Goal: Check status: Check status

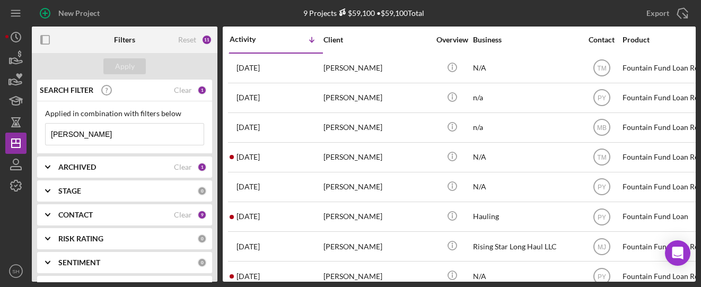
drag, startPoint x: 99, startPoint y: 133, endPoint x: 29, endPoint y: 134, distance: 70.0
click at [29, 134] on div "New Project 9 Projects $59,100 • $59,100 Total [PERSON_NAME] Export Icon/Export…" at bounding box center [350, 141] width 690 height 282
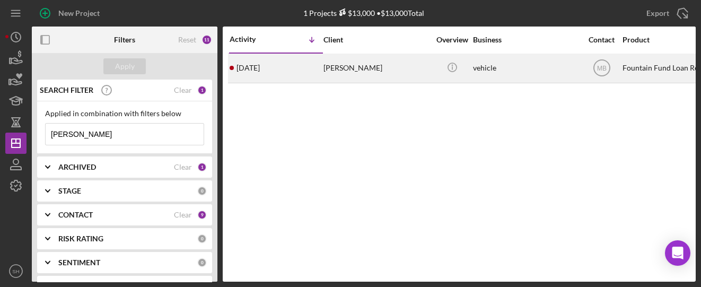
type input "[PERSON_NAME]"
click at [317, 71] on div "[DATE] [PERSON_NAME]" at bounding box center [276, 68] width 93 height 28
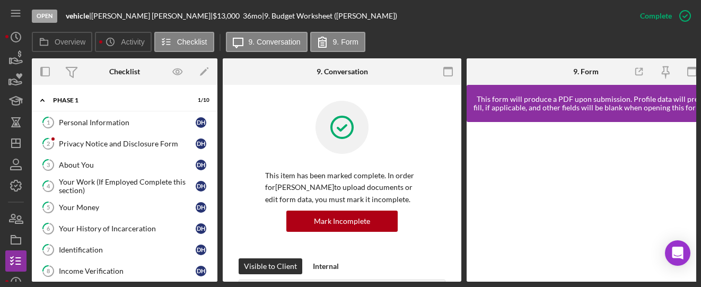
scroll to position [48, 0]
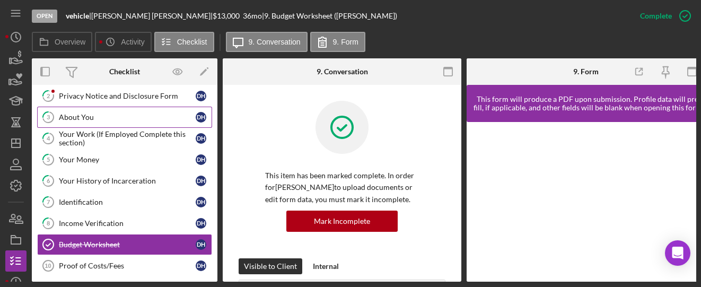
click at [109, 116] on div "About You" at bounding box center [127, 117] width 137 height 8
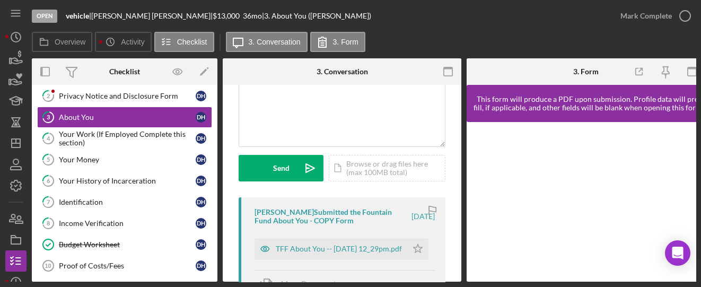
scroll to position [142, 0]
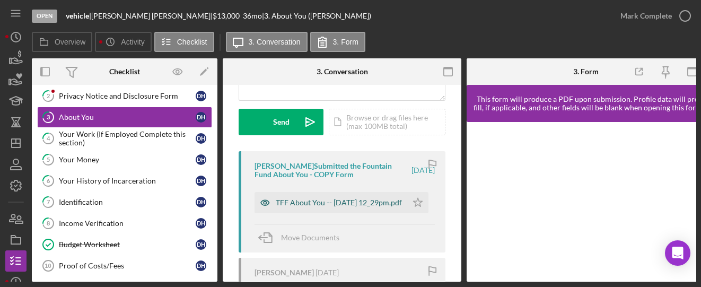
click at [301, 198] on div "TFF About You -- [DATE] 12_29pm.pdf" at bounding box center [339, 202] width 126 height 8
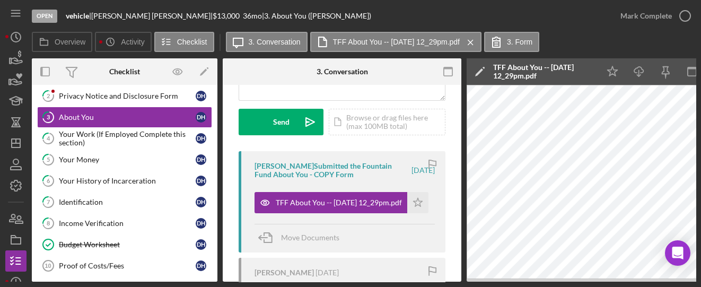
drag, startPoint x: 381, startPoint y: 278, endPoint x: 405, endPoint y: 277, distance: 23.9
click at [405, 277] on div "[PERSON_NAME] [DATE] Viewed this item for the first time." at bounding box center [342, 281] width 207 height 46
click at [410, 277] on div "[PERSON_NAME] [DATE] Viewed this item for the first time." at bounding box center [342, 281] width 207 height 46
click at [412, 277] on div "[PERSON_NAME] [DATE] Viewed this item for the first time." at bounding box center [342, 281] width 207 height 46
drag, startPoint x: 441, startPoint y: 282, endPoint x: 458, endPoint y: 282, distance: 17.5
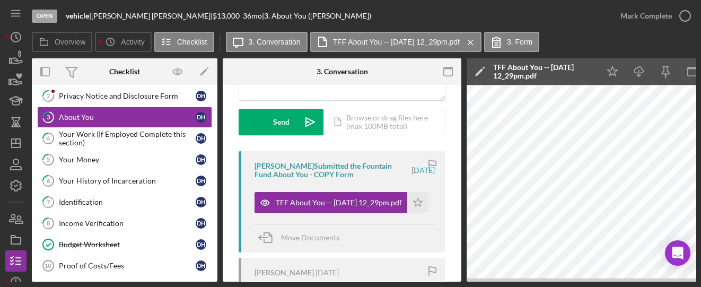
click at [457, 282] on div "Open vehicle | [PERSON_NAME] | $13,000 $13,000 36 mo | 3. About You ([PERSON_NA…" at bounding box center [350, 143] width 701 height 287
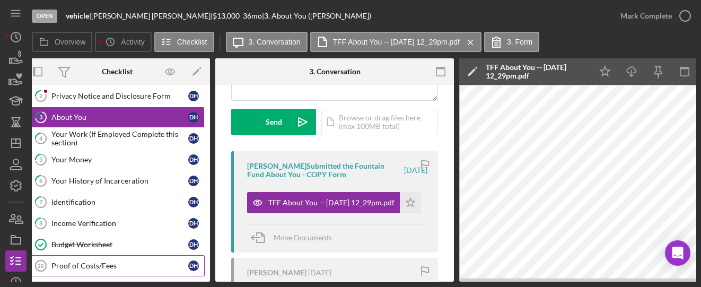
scroll to position [0, 6]
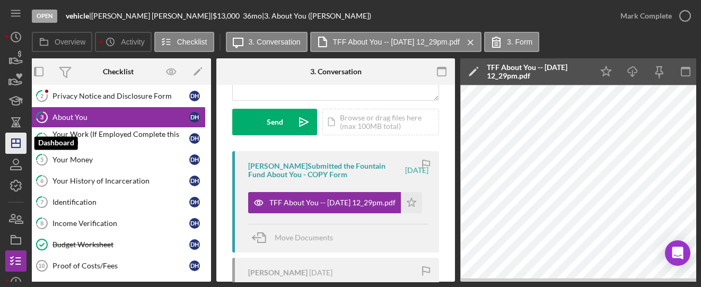
click at [14, 143] on line "button" at bounding box center [16, 143] width 8 height 0
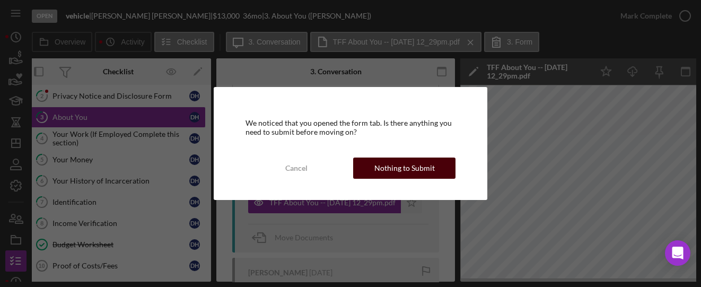
click at [389, 172] on div "Nothing to Submit" at bounding box center [404, 167] width 60 height 21
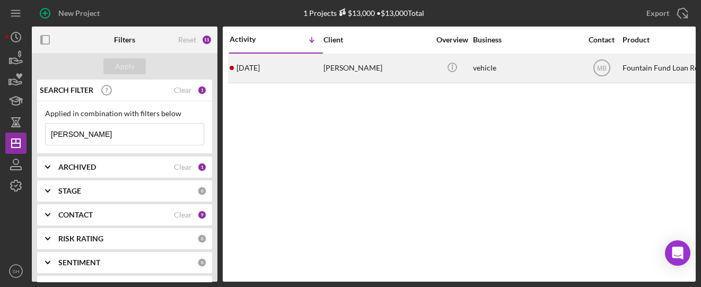
click at [329, 69] on div "[PERSON_NAME]" at bounding box center [376, 68] width 106 height 28
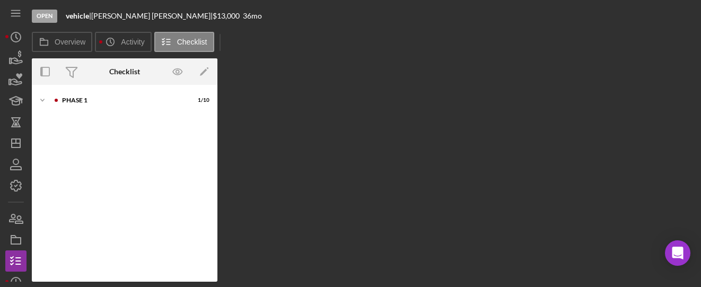
click at [329, 69] on div "Overview Internal Workflow Stage Open Icon/Dropdown Arrow Archive (can unarchiv…" at bounding box center [364, 169] width 664 height 223
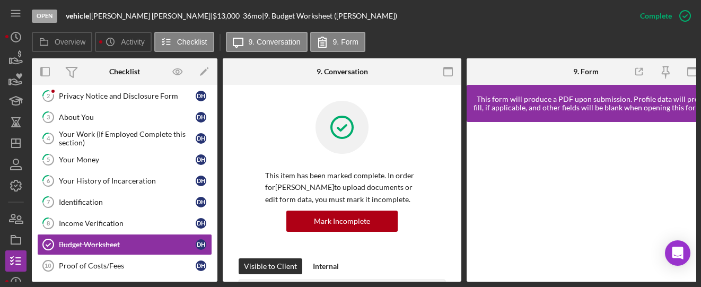
scroll to position [48, 0]
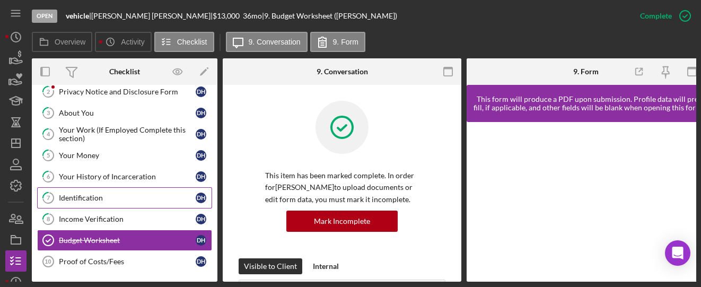
click at [106, 194] on div "Identification" at bounding box center [127, 198] width 137 height 8
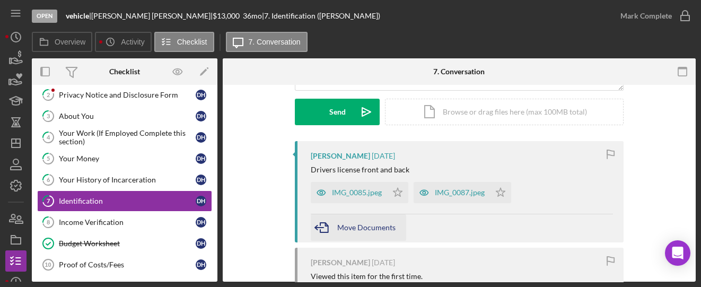
scroll to position [142, 0]
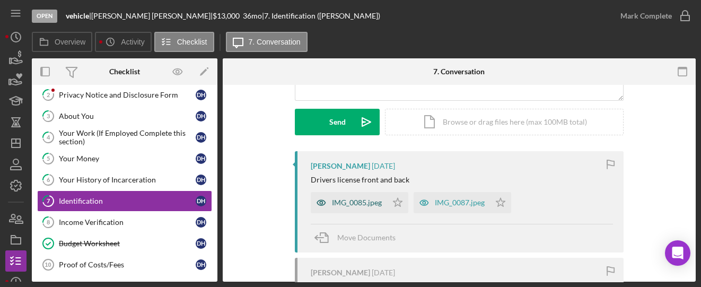
click at [363, 205] on div "IMG_0085.jpeg" at bounding box center [357, 202] width 50 height 8
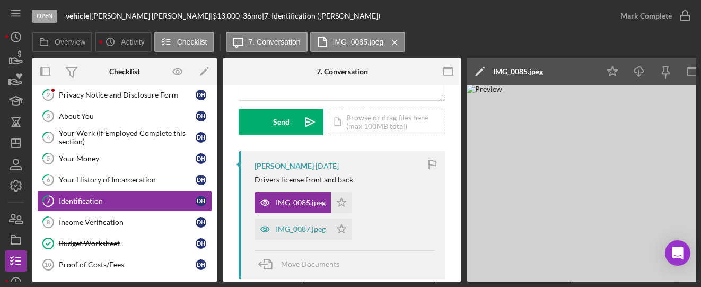
click at [617, 178] on img at bounding box center [626, 183] width 318 height 197
click at [635, 76] on icon "Icon/Download" at bounding box center [639, 72] width 24 height 24
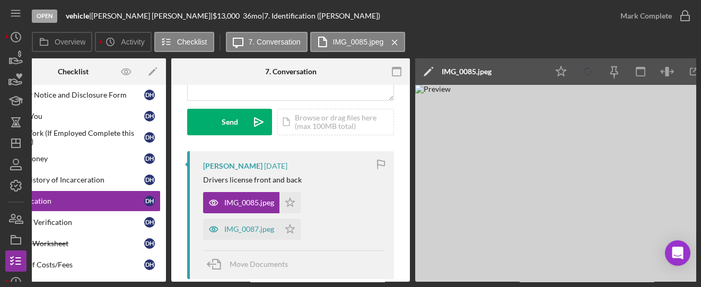
scroll to position [0, 89]
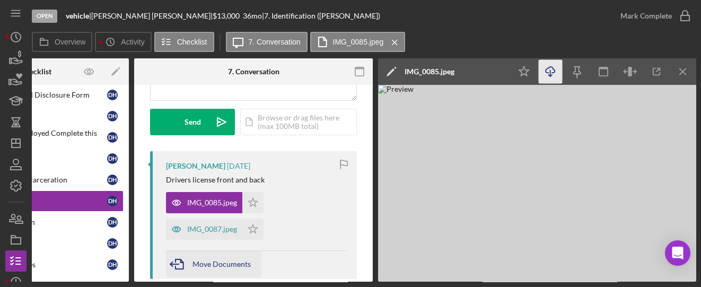
drag, startPoint x: 299, startPoint y: 282, endPoint x: 176, endPoint y: 277, distance: 122.6
click at [185, 279] on div "Open vehicle | [PERSON_NAME] | $13,000 $13,000 36 mo | 7. Identification ([PERS…" at bounding box center [350, 143] width 701 height 287
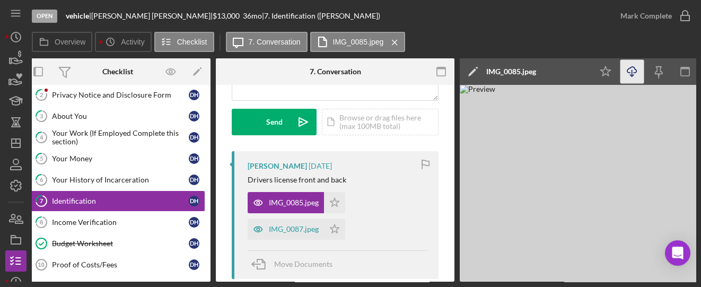
scroll to position [0, 0]
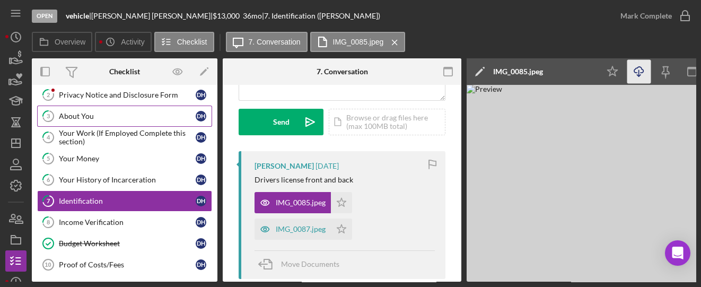
click at [67, 115] on div "About You" at bounding box center [127, 116] width 137 height 8
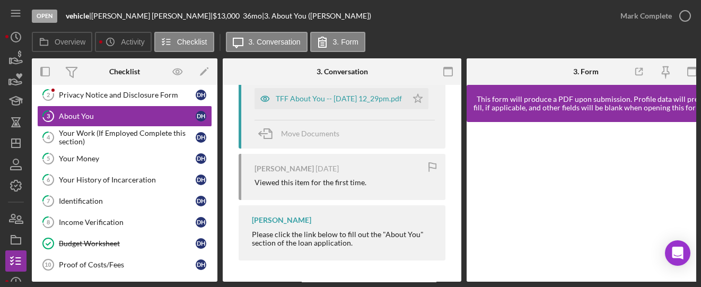
scroll to position [247, 0]
click at [312, 101] on div "TFF About You -- [DATE] 12_29pm.pdf" at bounding box center [339, 98] width 126 height 8
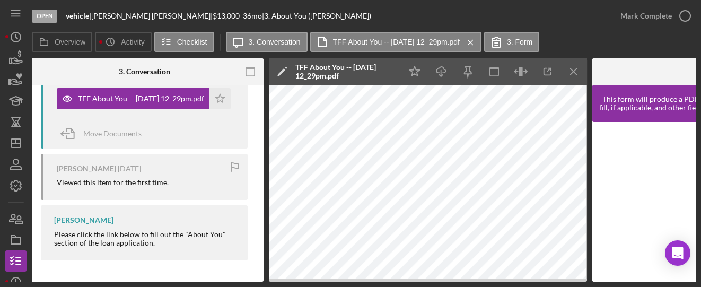
scroll to position [0, 213]
